Goal: Communication & Community: Answer question/provide support

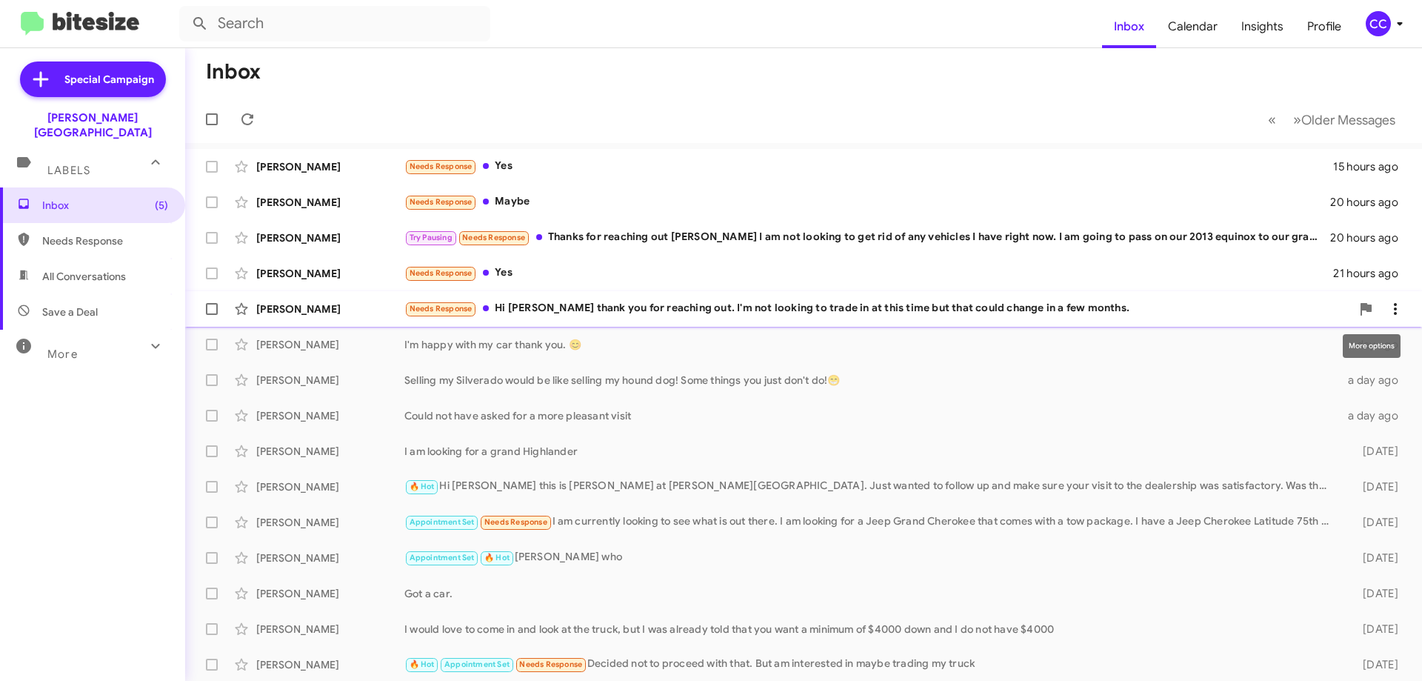
click at [1387, 307] on icon at bounding box center [1396, 309] width 18 height 18
click at [1299, 345] on span "Mark as read" at bounding box center [1267, 348] width 63 height 36
click at [1387, 302] on icon at bounding box center [1396, 309] width 18 height 18
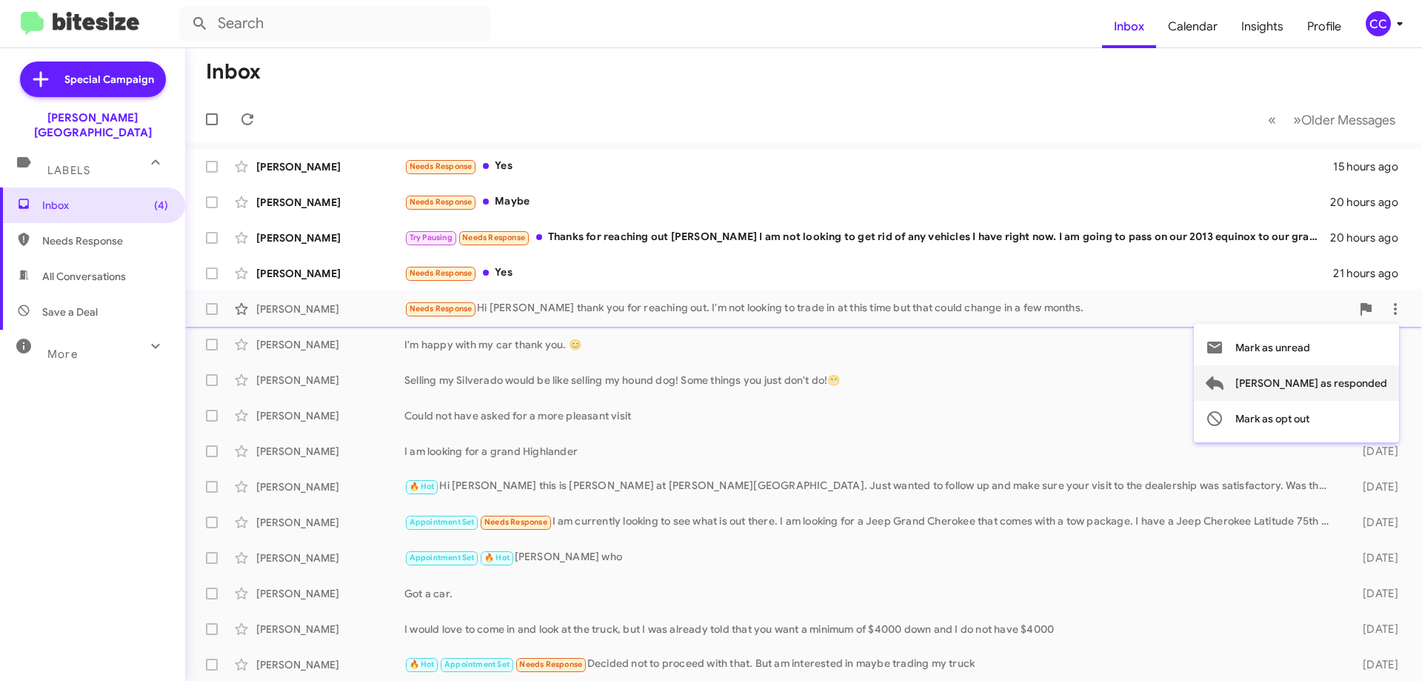
click at [1358, 381] on span "[PERSON_NAME] as responded" at bounding box center [1312, 383] width 152 height 36
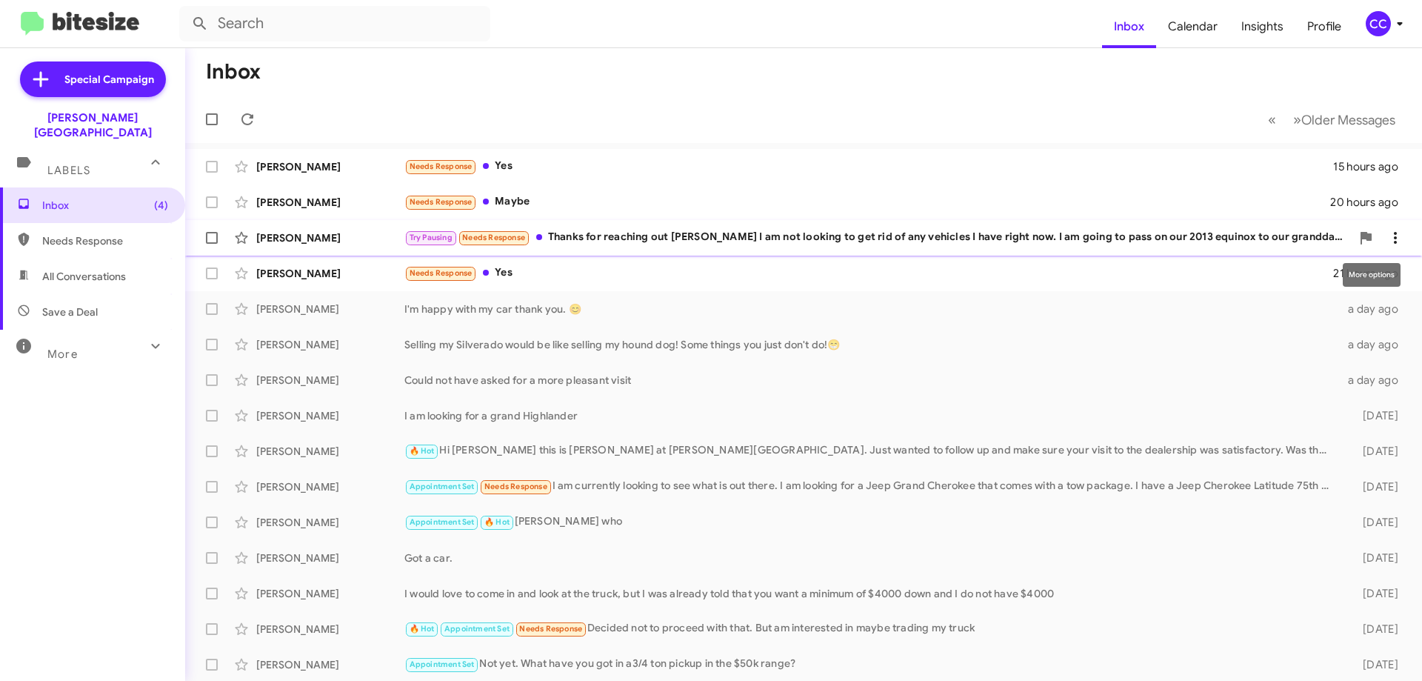
click at [1390, 230] on icon at bounding box center [1396, 238] width 18 height 18
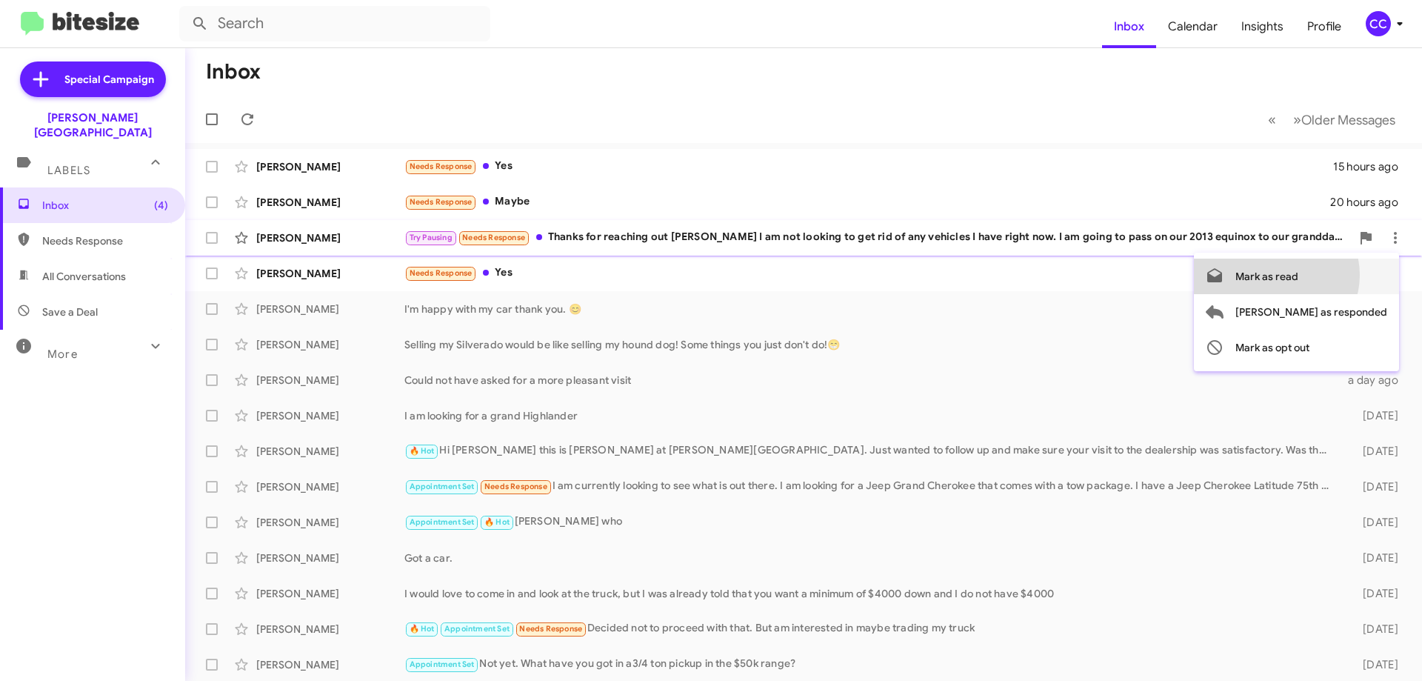
click at [1299, 275] on span "Mark as read" at bounding box center [1267, 277] width 63 height 36
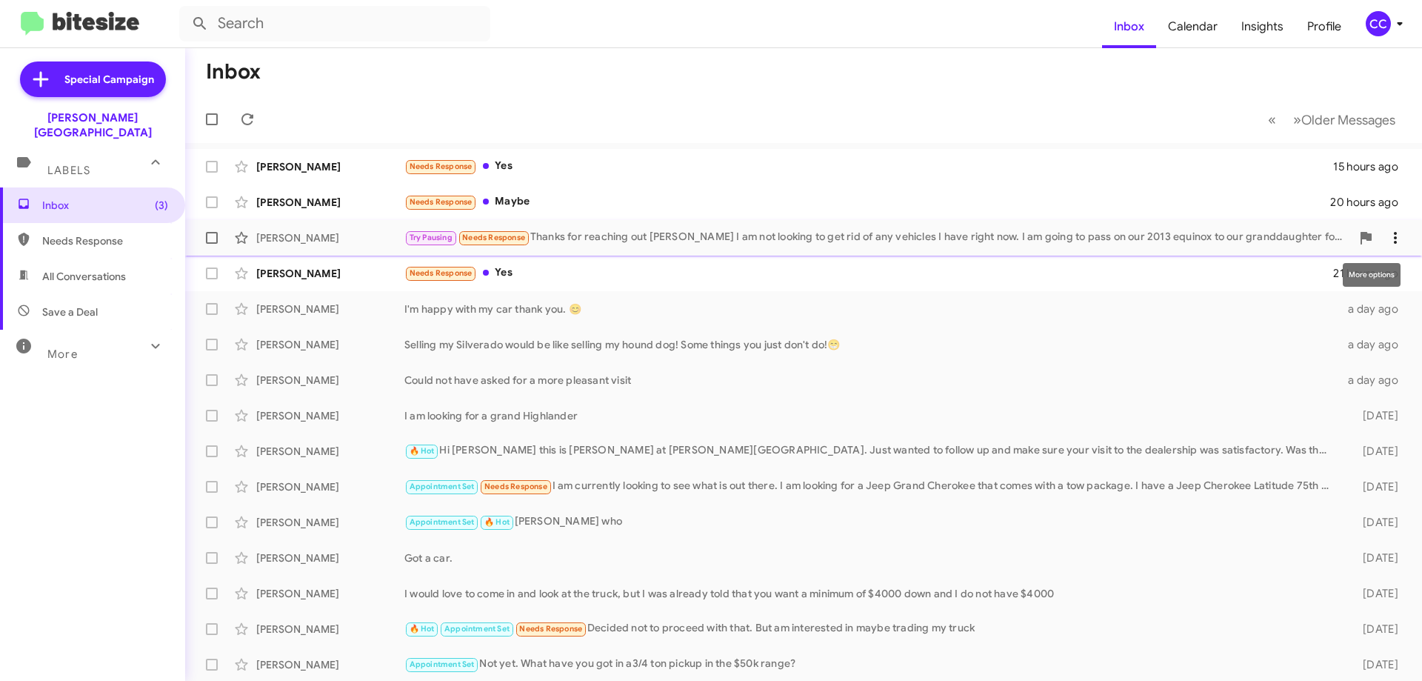
click at [1387, 235] on icon at bounding box center [1396, 238] width 18 height 18
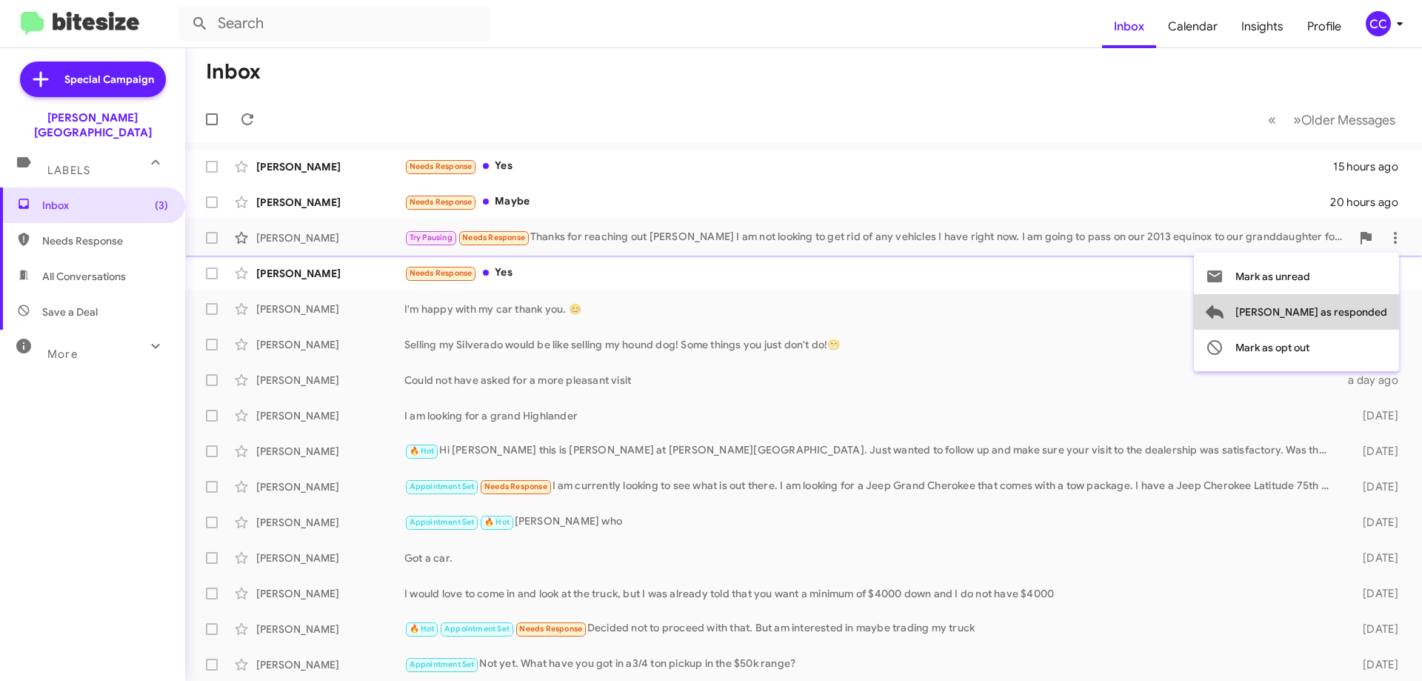
click at [1362, 310] on span "[PERSON_NAME] as responded" at bounding box center [1312, 312] width 152 height 36
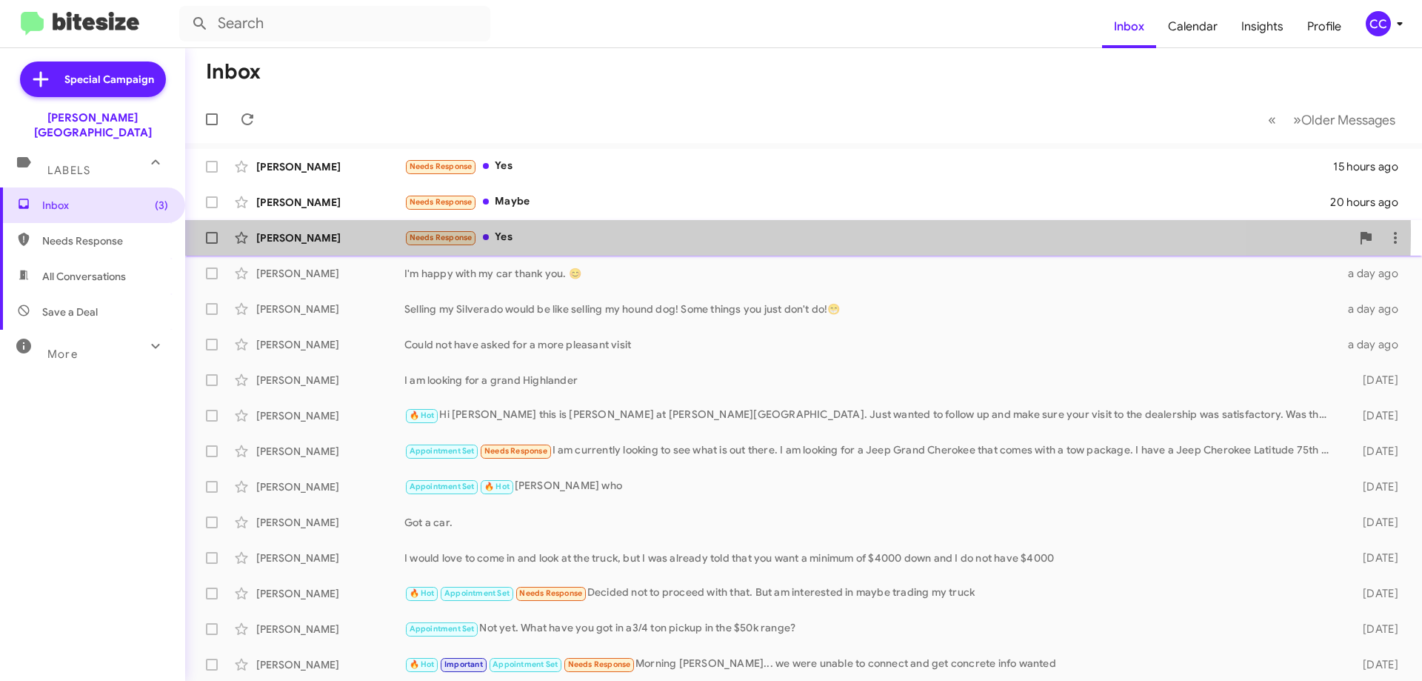
click at [293, 230] on div "[PERSON_NAME] Needs Response Yes 21 hours ago" at bounding box center [803, 238] width 1213 height 30
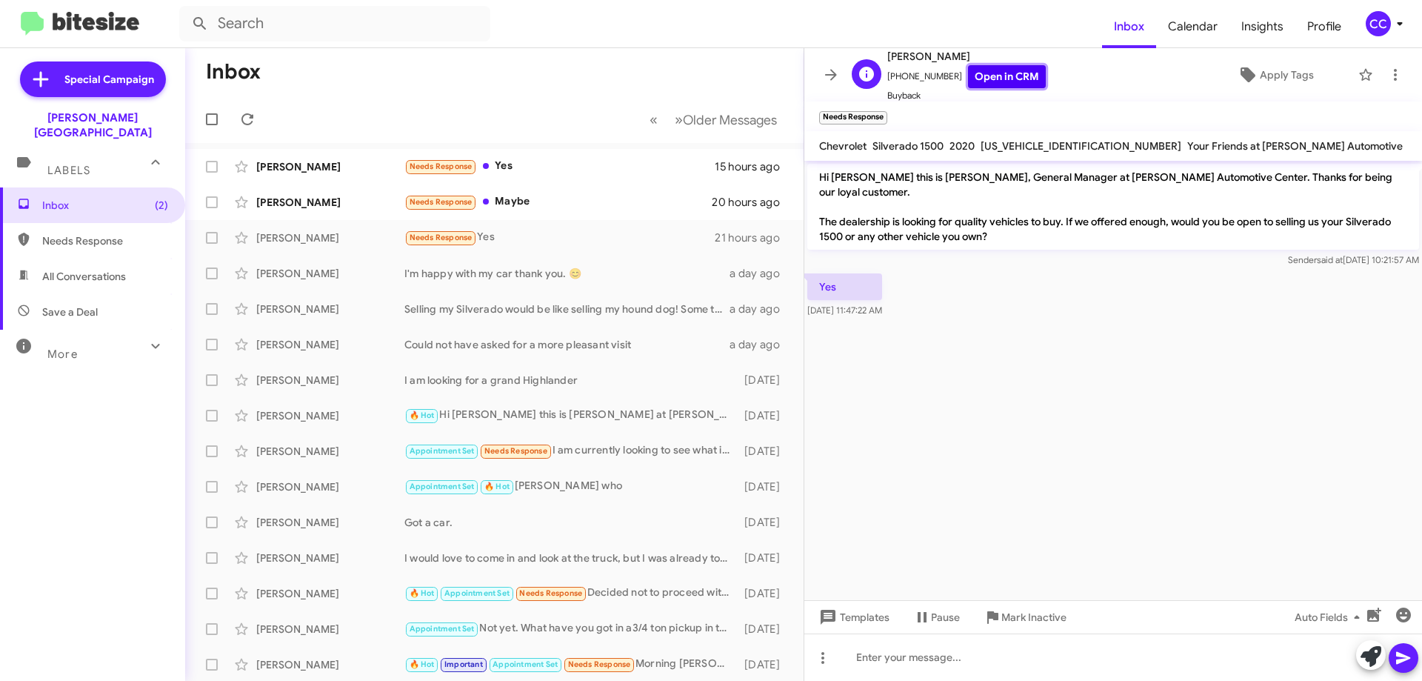
click at [973, 74] on link "Open in CRM" at bounding box center [1007, 76] width 78 height 23
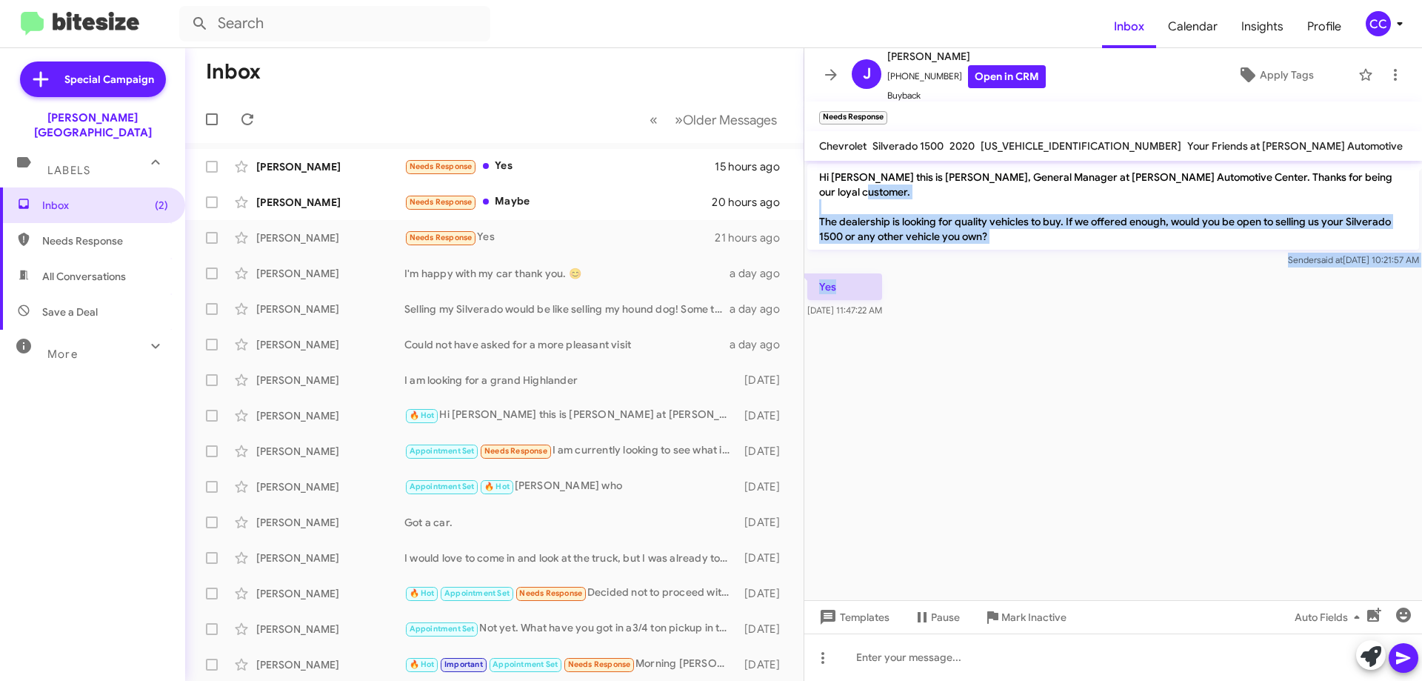
drag, startPoint x: 904, startPoint y: 273, endPoint x: 853, endPoint y: 222, distance: 72.3
click at [853, 222] on div "Hi [PERSON_NAME] this is [PERSON_NAME], General Manager at [PERSON_NAME] Automo…" at bounding box center [1113, 241] width 618 height 160
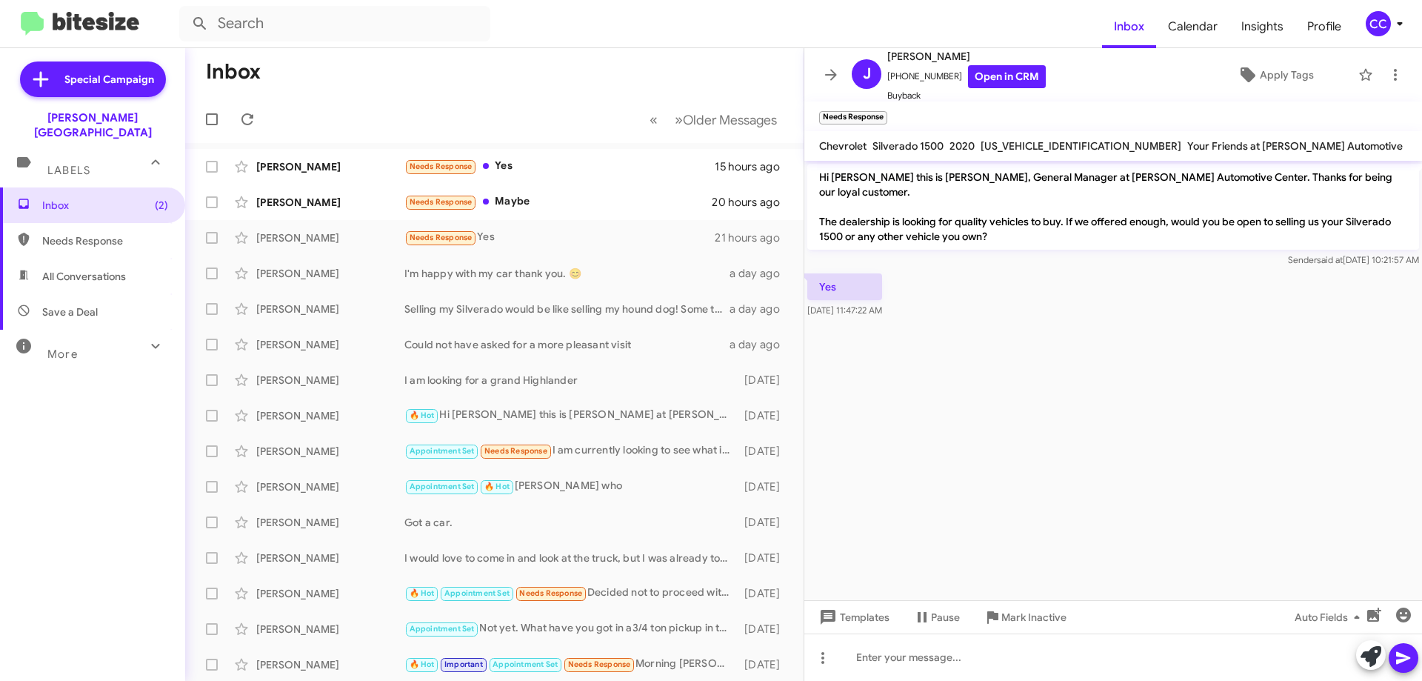
click at [986, 287] on div "Yes [DATE] 11:47:22 AM" at bounding box center [1113, 295] width 618 height 50
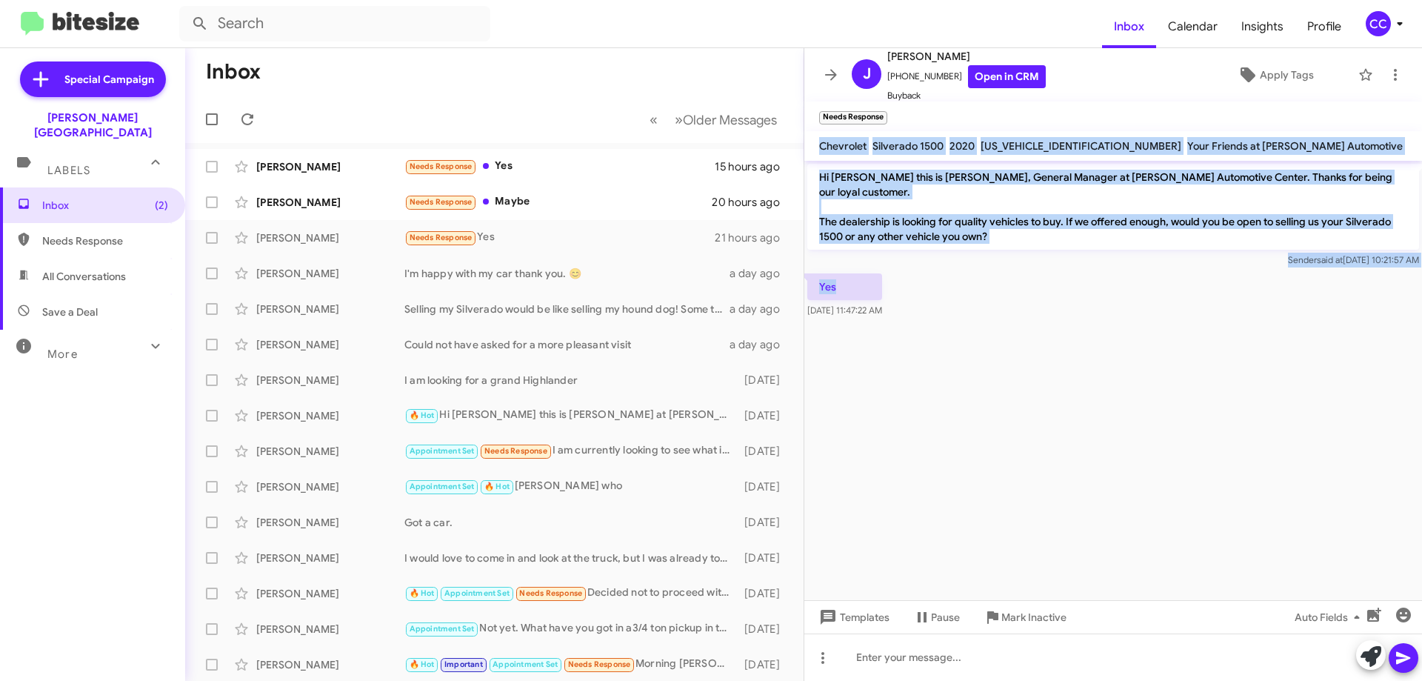
drag, startPoint x: 919, startPoint y: 276, endPoint x: 821, endPoint y: 141, distance: 165.5
click at [821, 141] on div "J [PERSON_NAME] [PHONE_NUMBER] Open in CRM Buyback Apply Tags Needs Response × …" at bounding box center [1113, 364] width 618 height 633
copy div "Chevrolet Silverado 1500 2020 [US_VEHICLE_IDENTIFICATION_NUMBER] Your Friends a…"
